Goal: Information Seeking & Learning: Learn about a topic

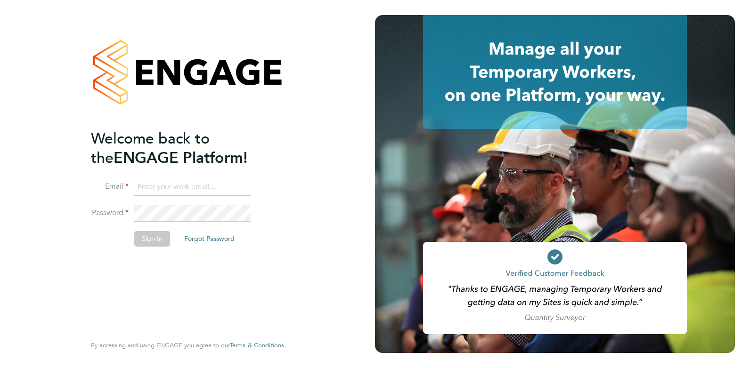
click at [171, 185] on input at bounding box center [192, 187] width 116 height 17
type input "samuel@omniapeople.com"
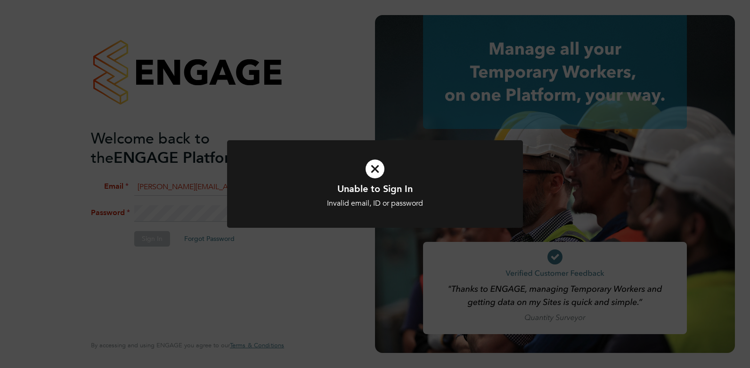
click at [263, 211] on div at bounding box center [375, 184] width 296 height 88
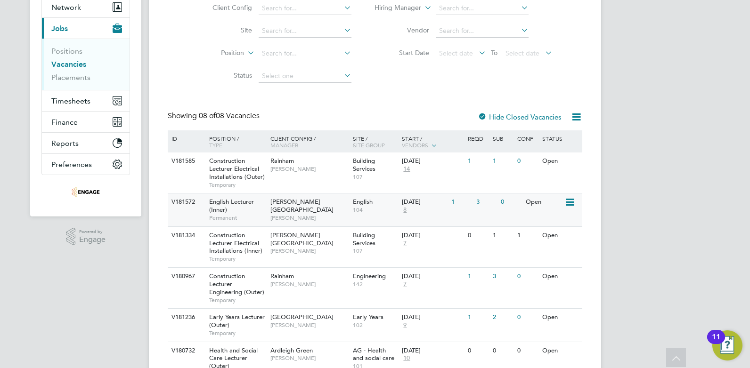
scroll to position [188, 0]
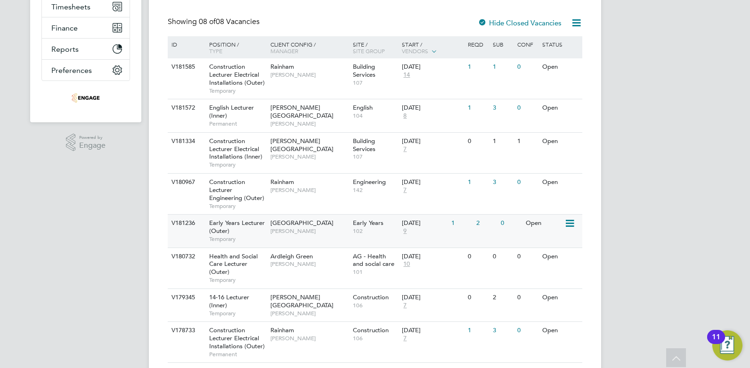
click at [279, 235] on span "Carolina Cadete Borges" at bounding box center [309, 232] width 78 height 8
click at [291, 260] on span "Ardleigh Green" at bounding box center [291, 257] width 42 height 8
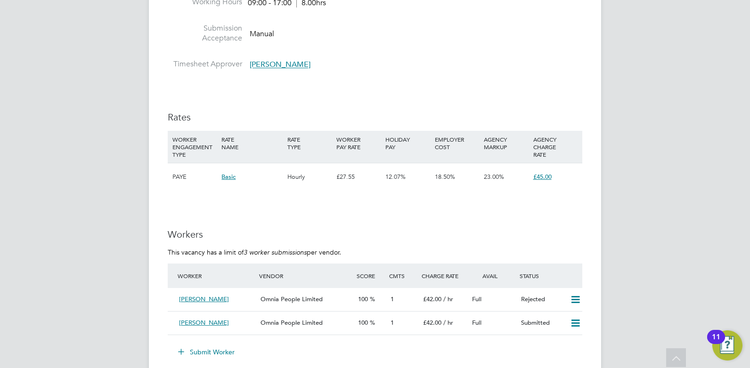
scroll to position [1208, 0]
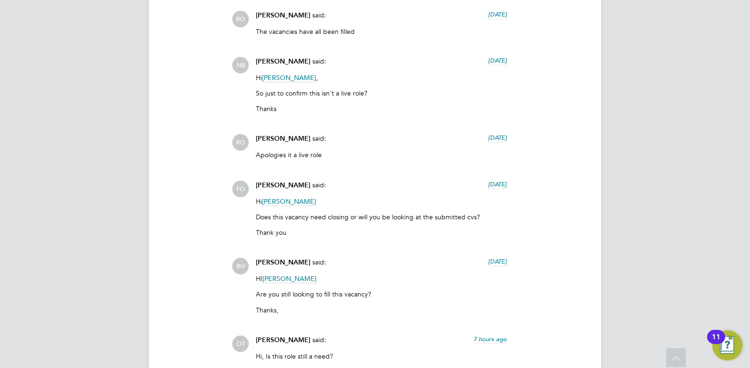
scroll to position [1931, 0]
